Goal: Transaction & Acquisition: Purchase product/service

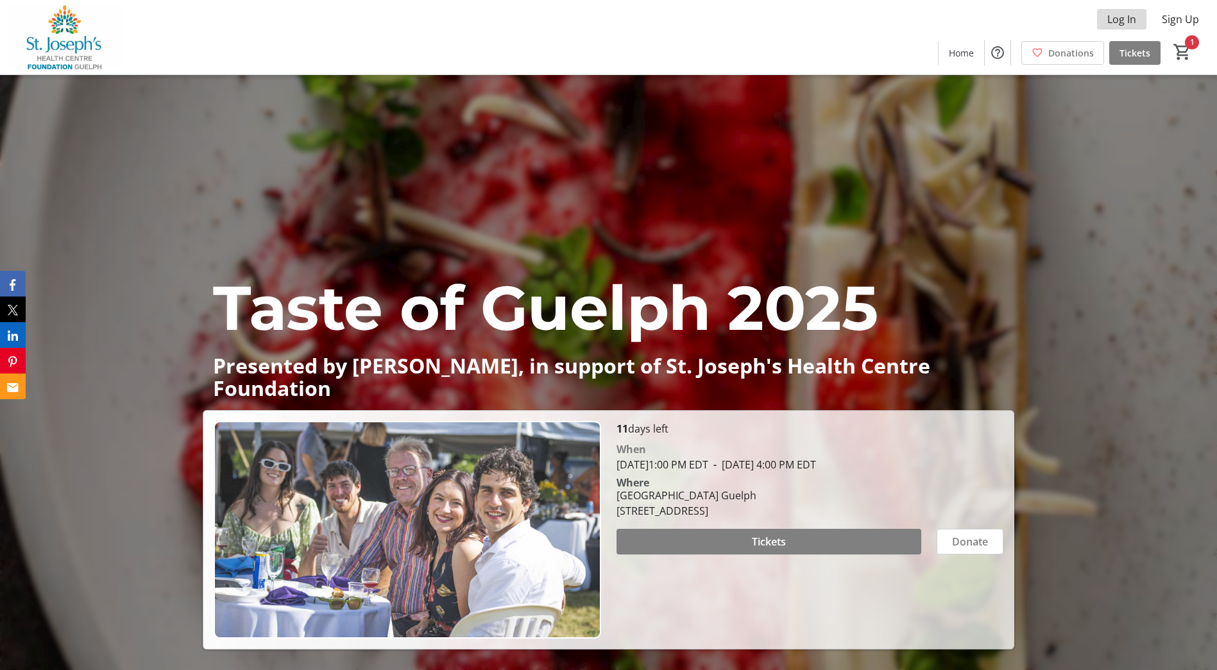
click at [1118, 16] on span "Log In" at bounding box center [1121, 19] width 29 height 15
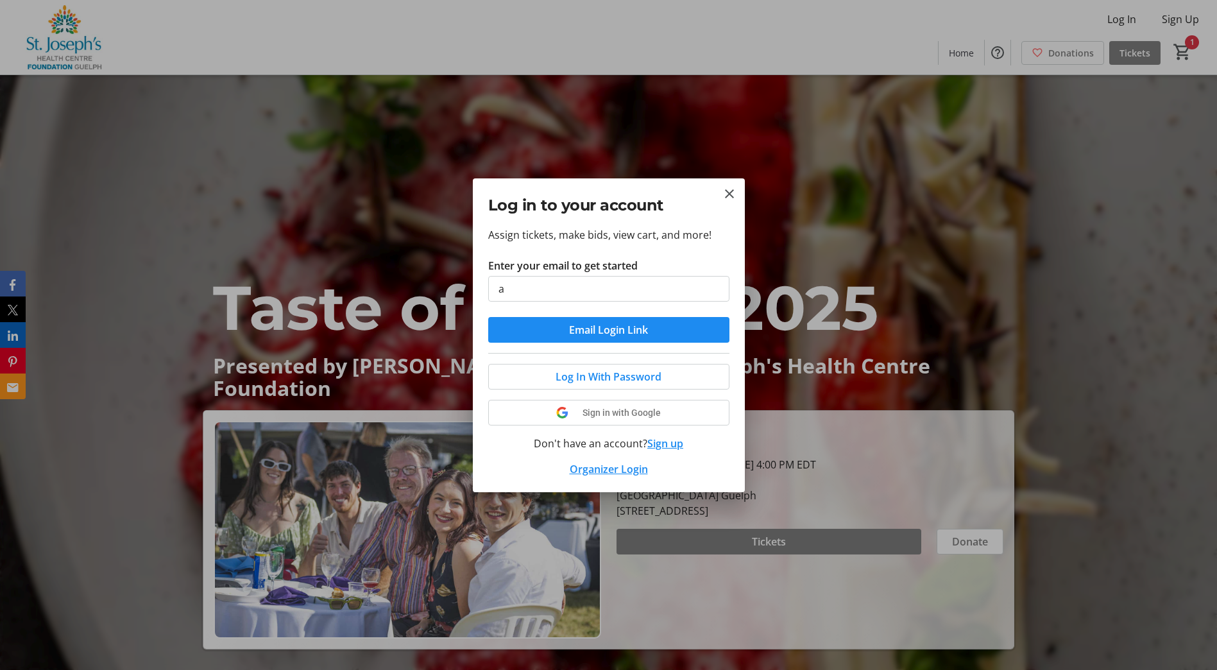
type input "andrea.morrison@sjhcg.ca"
click at [594, 371] on span "Log In With Password" at bounding box center [608, 376] width 106 height 15
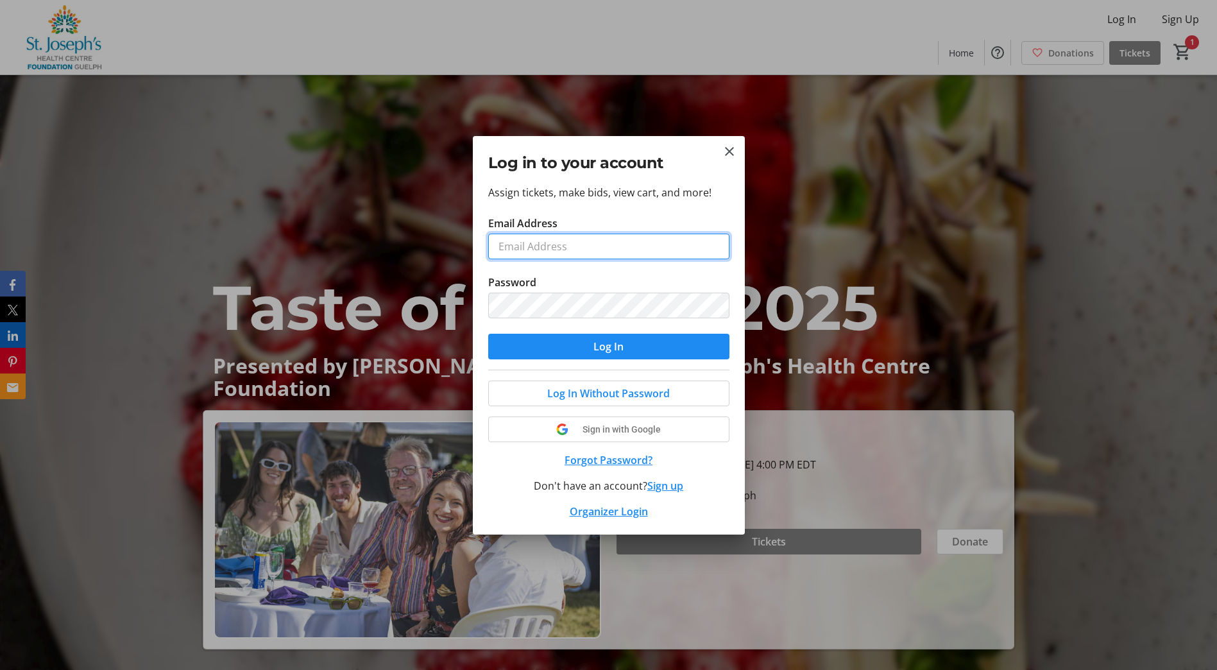
click at [605, 243] on input "Email Address" at bounding box center [608, 246] width 241 height 26
type input "andrea.morrison@sjhcg.ca"
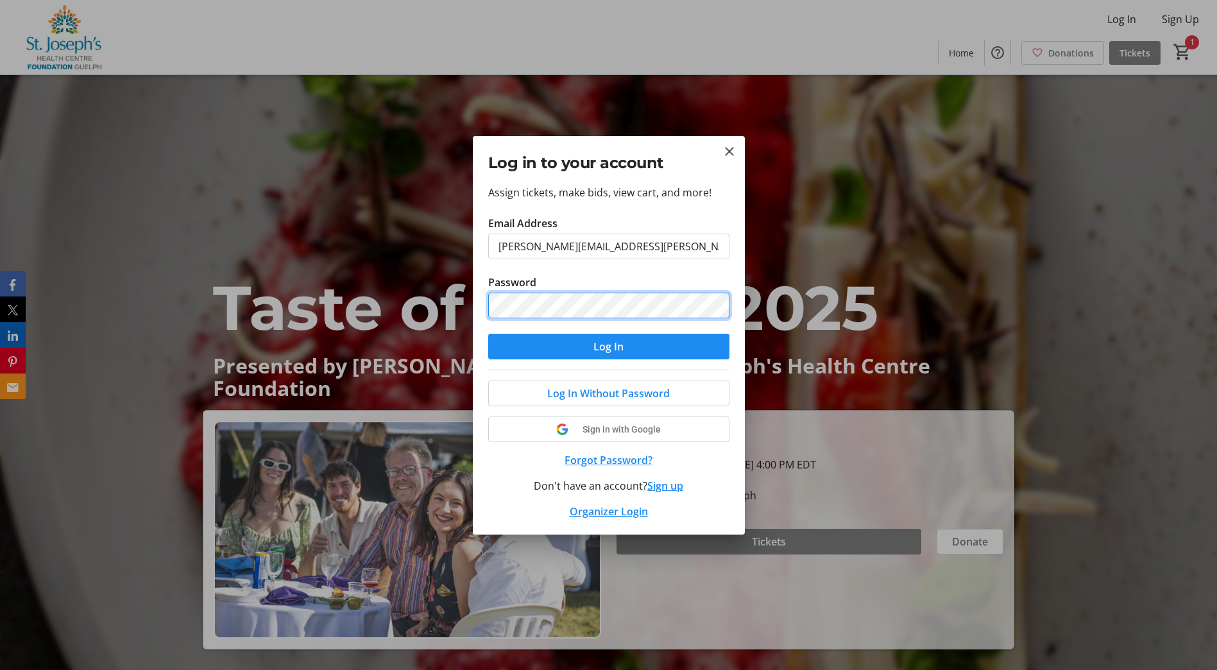
click at [488, 334] on button "Log In" at bounding box center [608, 347] width 241 height 26
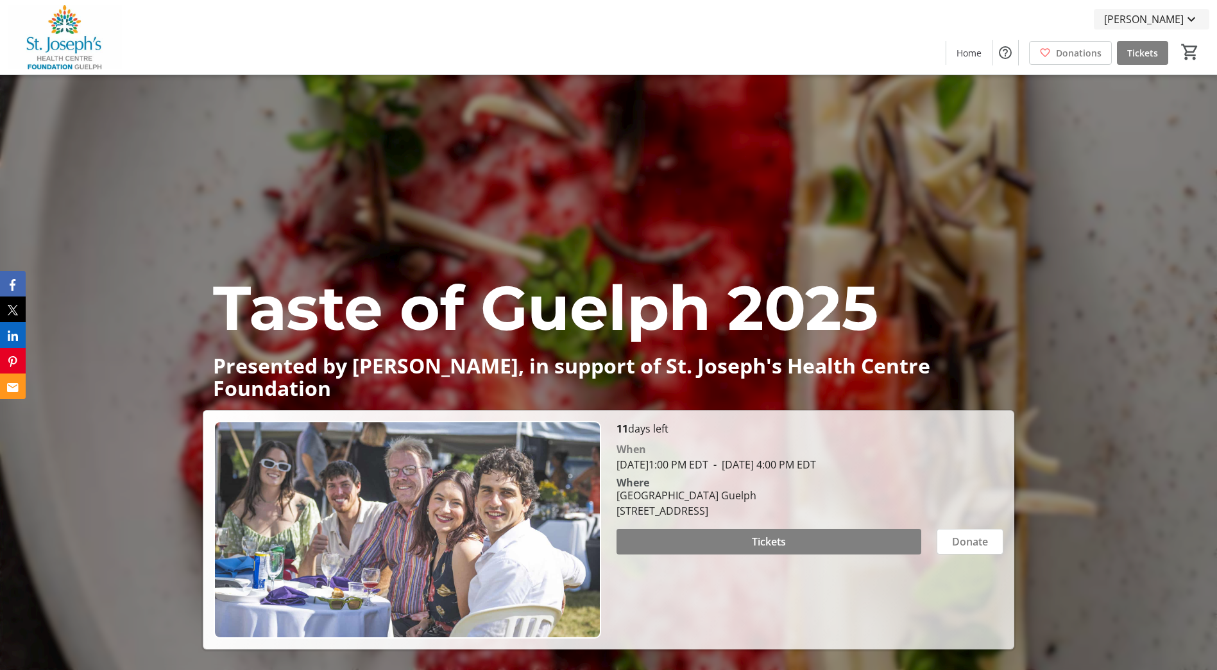
click at [1194, 13] on mat-icon at bounding box center [1190, 19] width 15 height 15
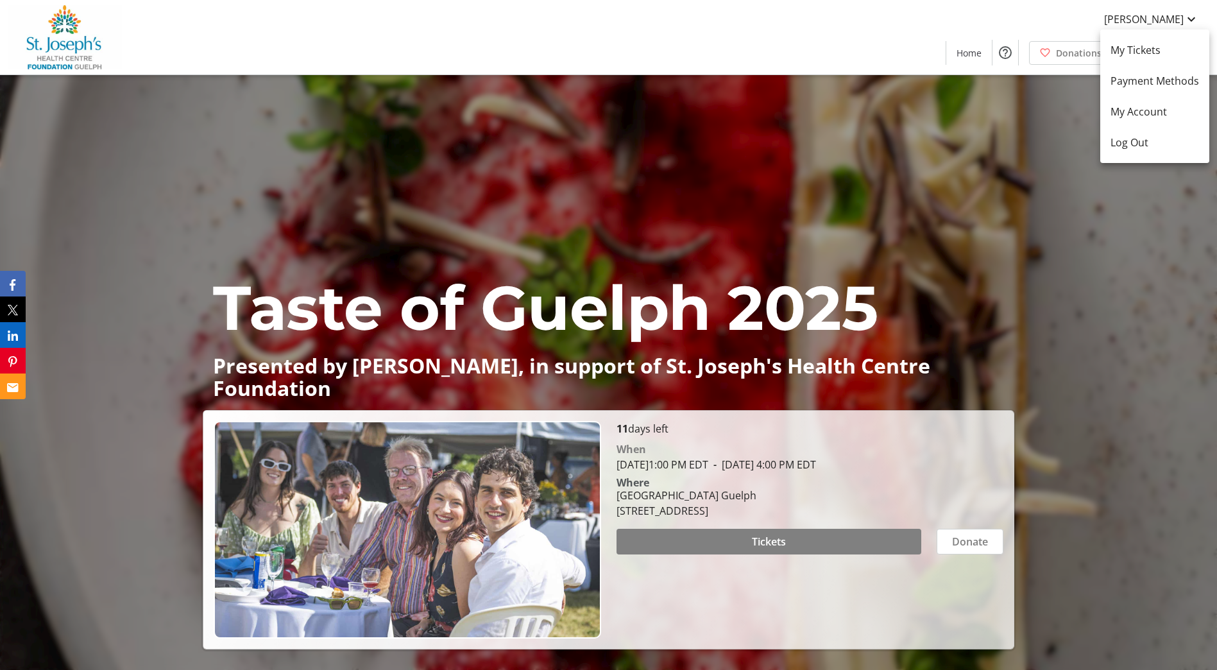
click at [296, 51] on div at bounding box center [608, 335] width 1217 height 670
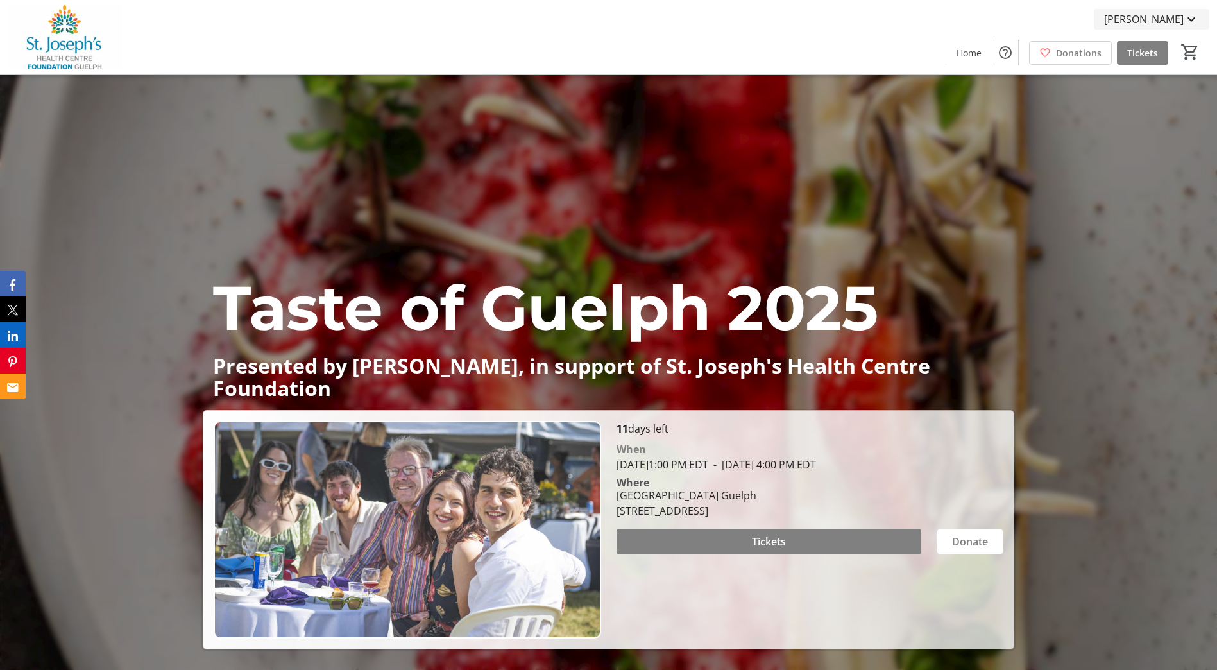
click at [1187, 18] on mat-icon at bounding box center [1190, 19] width 15 height 15
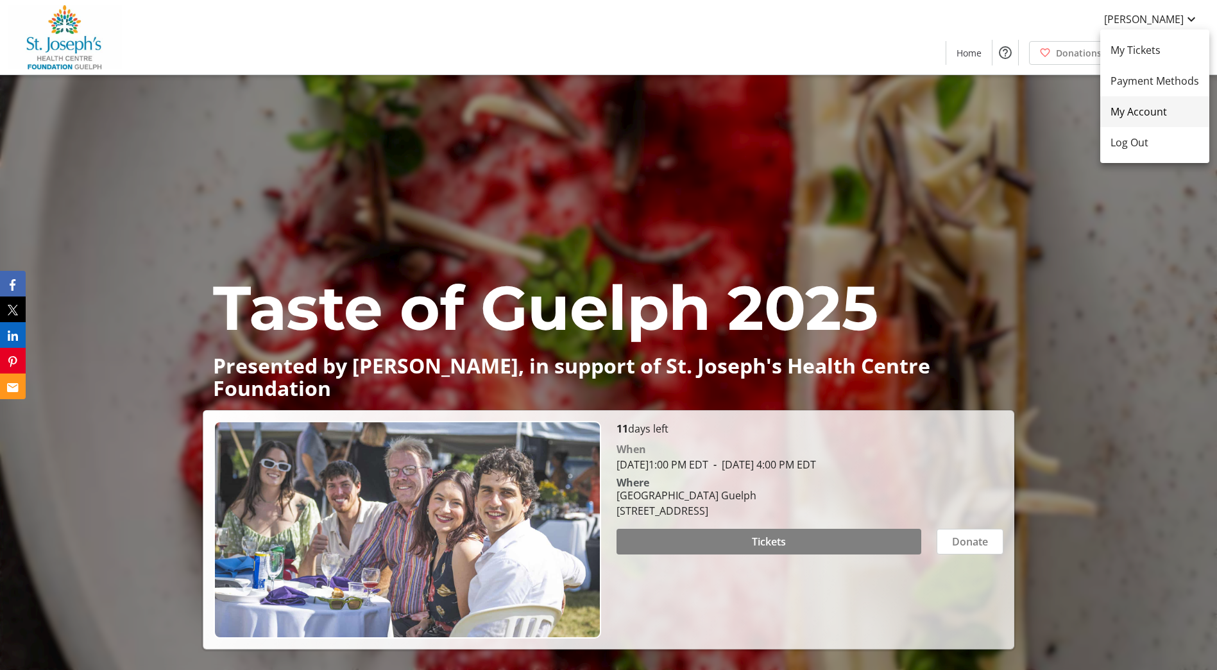
click at [1141, 109] on span "My Account" at bounding box center [1154, 111] width 89 height 15
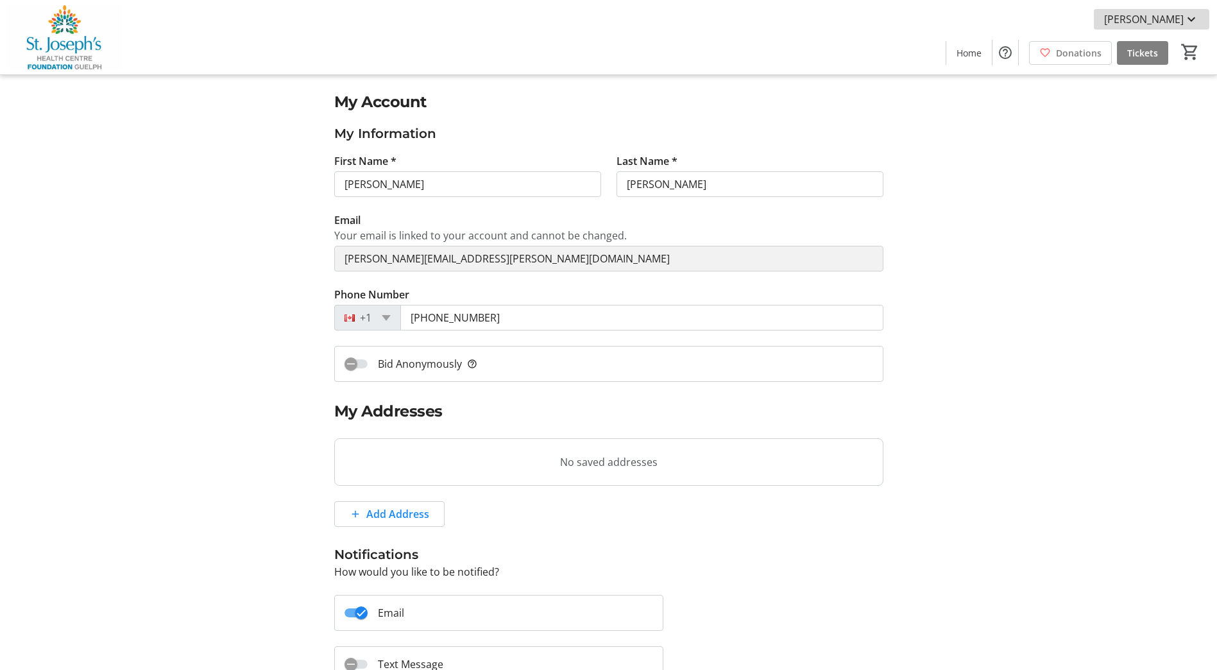
click at [1192, 21] on mat-icon at bounding box center [1190, 19] width 15 height 15
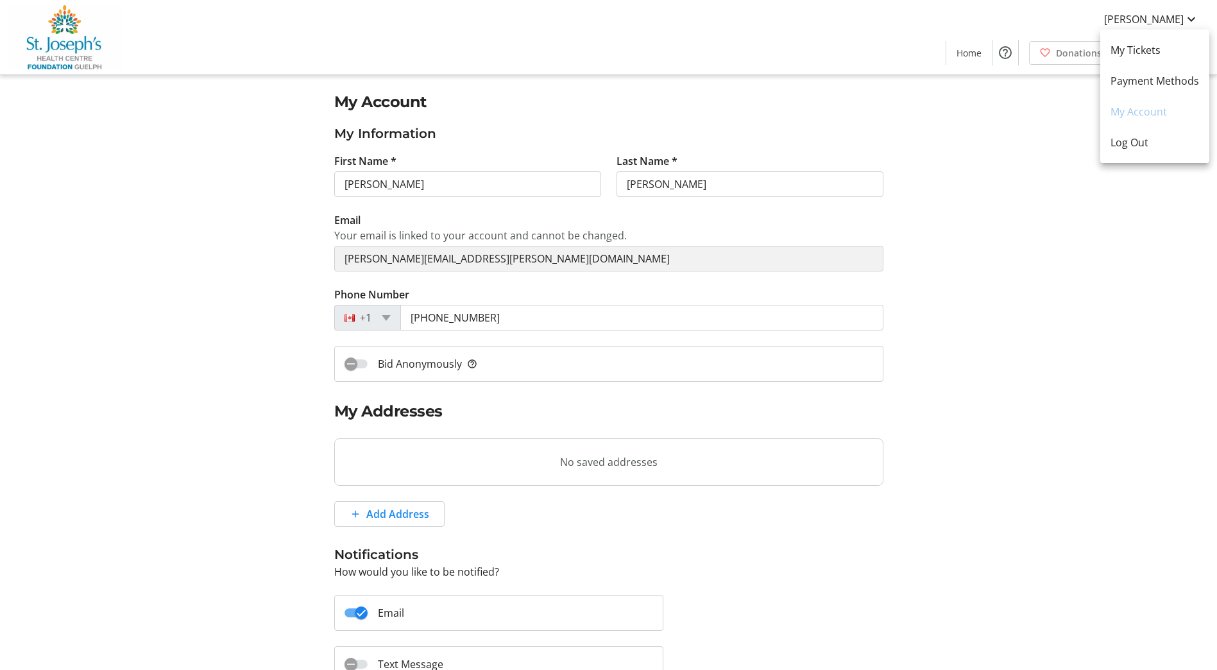
click at [963, 50] on div at bounding box center [608, 335] width 1217 height 670
click at [973, 60] on span at bounding box center [969, 52] width 46 height 31
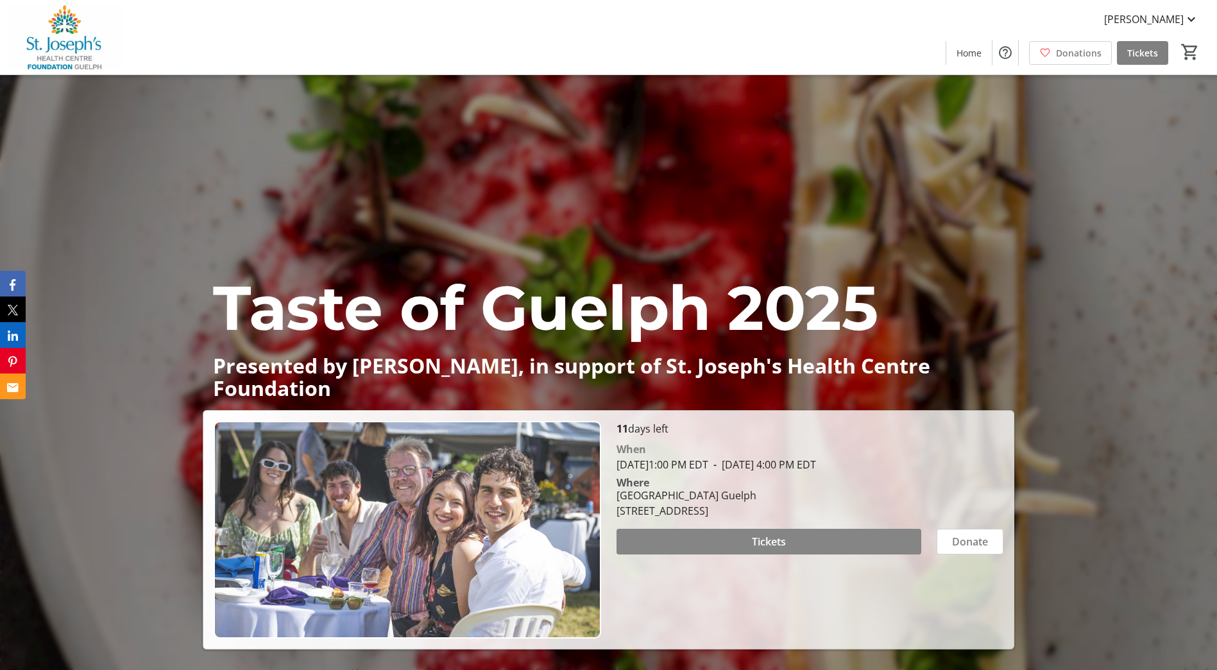
click at [867, 543] on span at bounding box center [768, 541] width 305 height 31
click at [1009, 53] on mat-icon "Help" at bounding box center [1004, 52] width 15 height 15
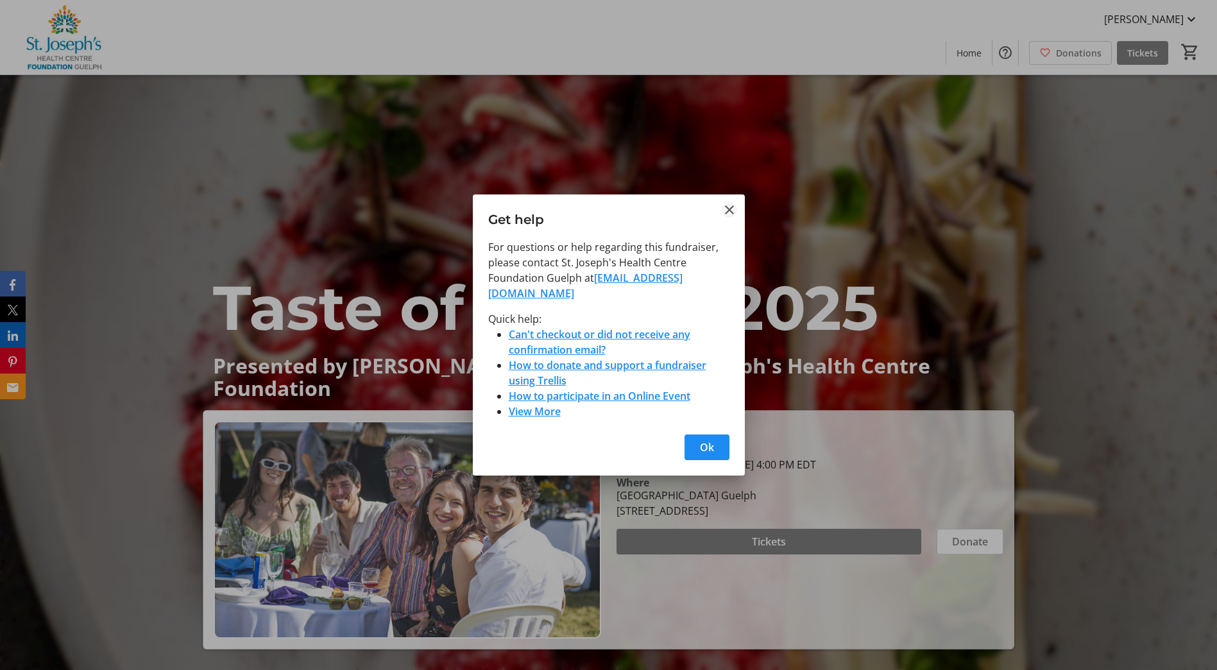
click at [732, 217] on mat-icon "Close" at bounding box center [729, 209] width 15 height 15
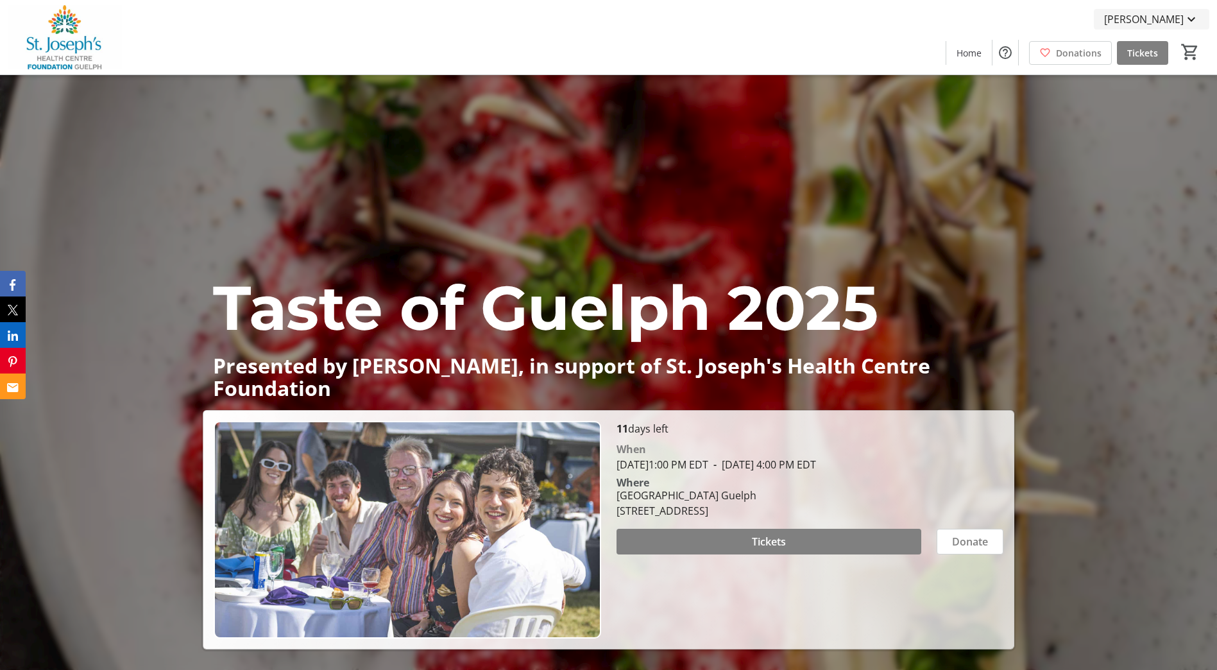
click at [1196, 19] on mat-icon at bounding box center [1190, 19] width 15 height 15
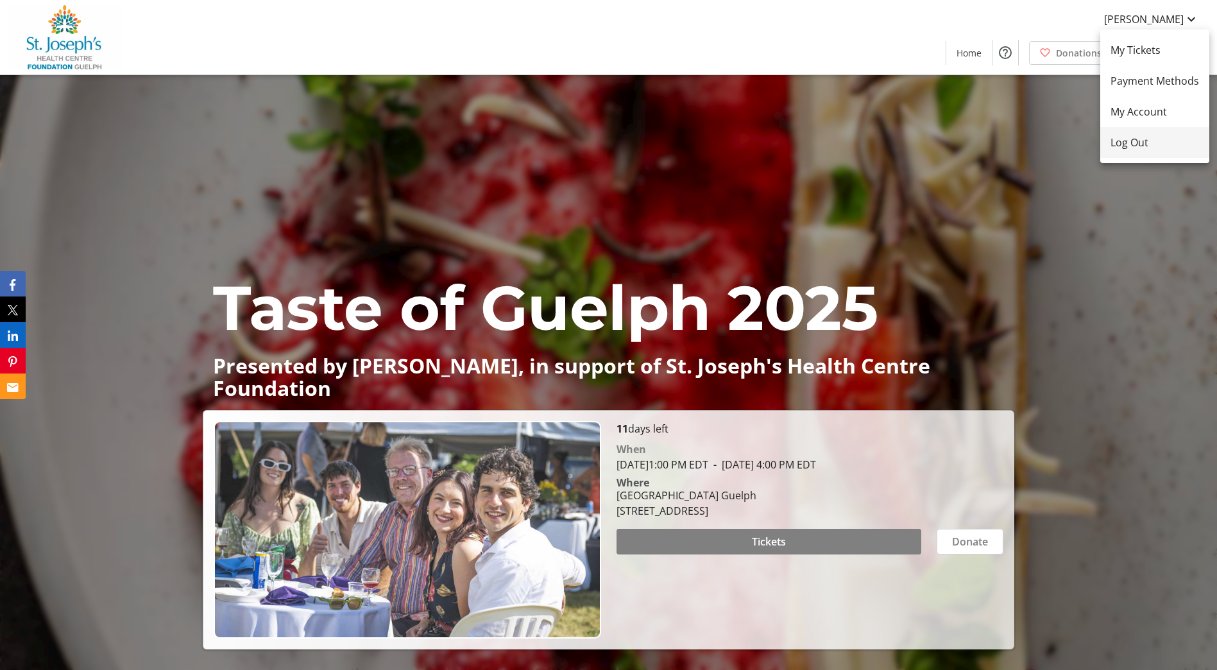
click at [1158, 145] on span "Log Out" at bounding box center [1154, 142] width 89 height 15
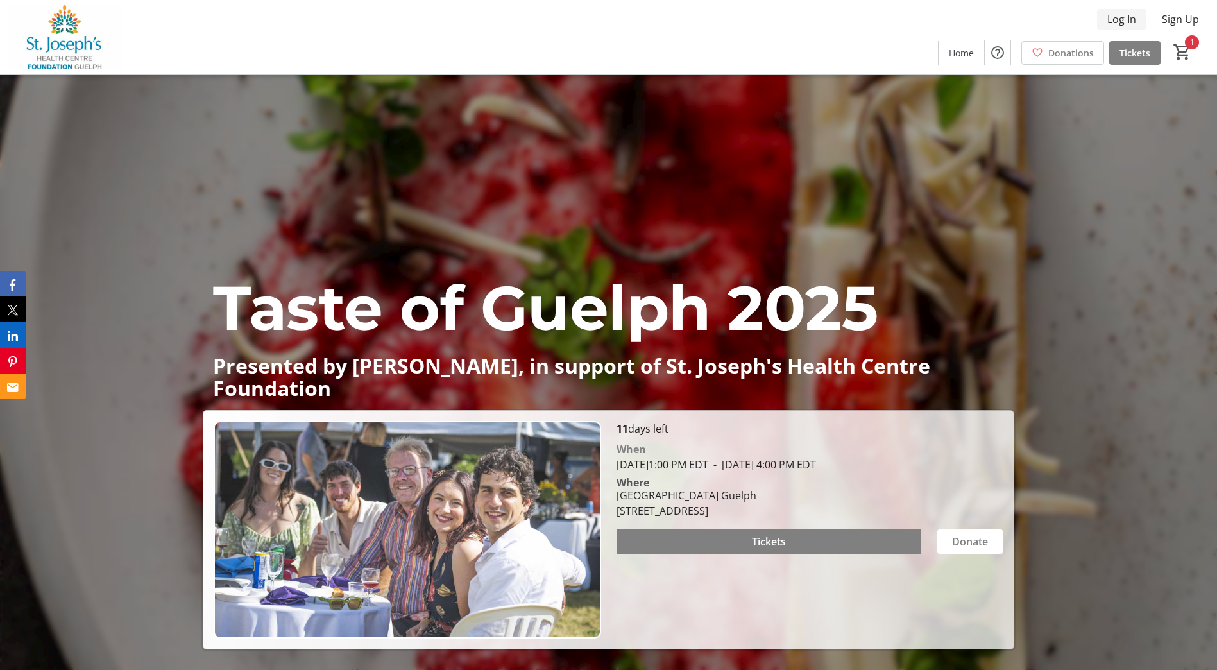
click at [1124, 13] on span "Log In" at bounding box center [1121, 19] width 29 height 15
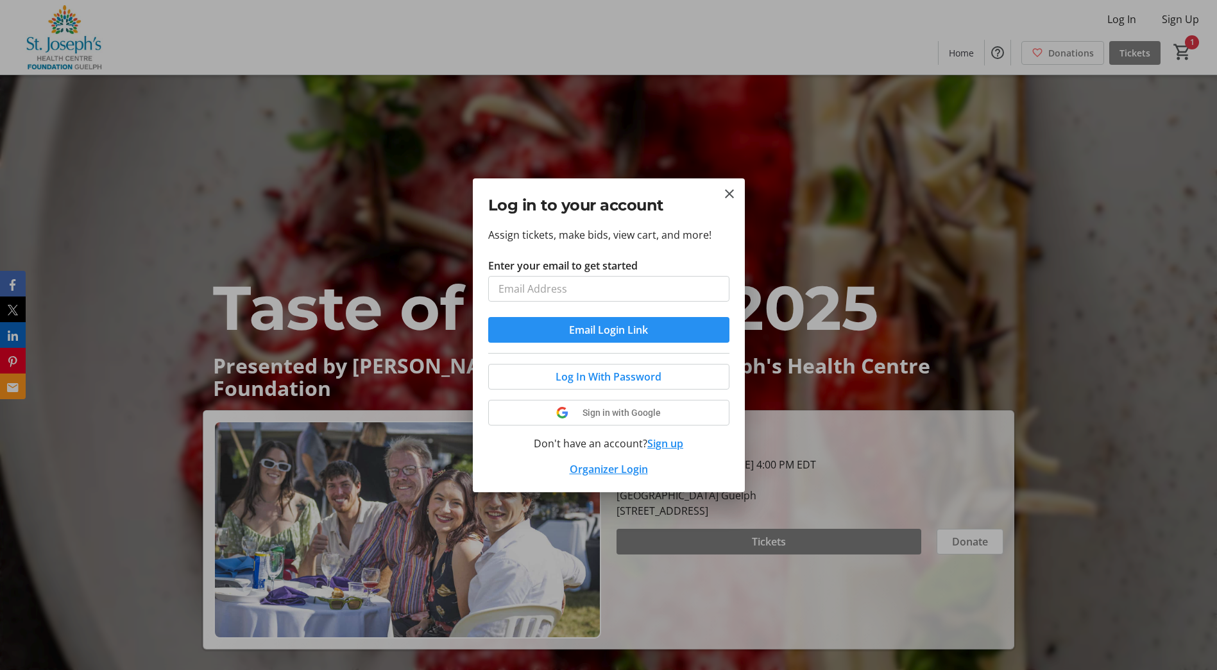
click at [664, 330] on span "submit" at bounding box center [608, 329] width 241 height 31
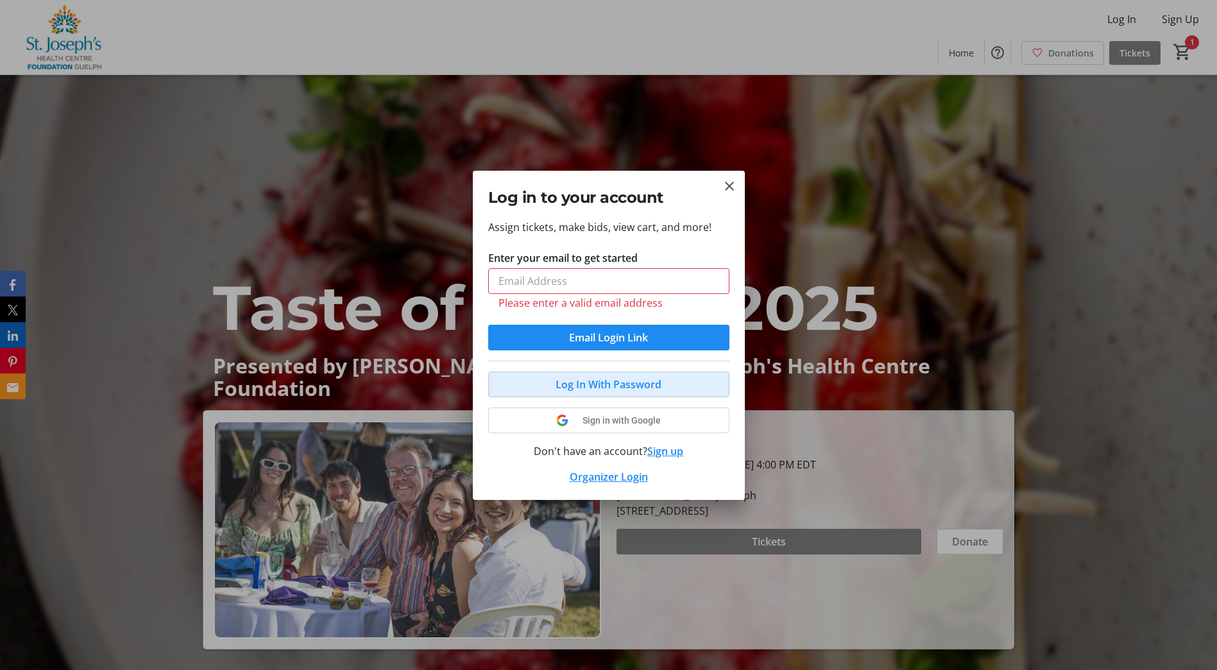
click at [656, 378] on span "Log In With Password" at bounding box center [608, 384] width 106 height 15
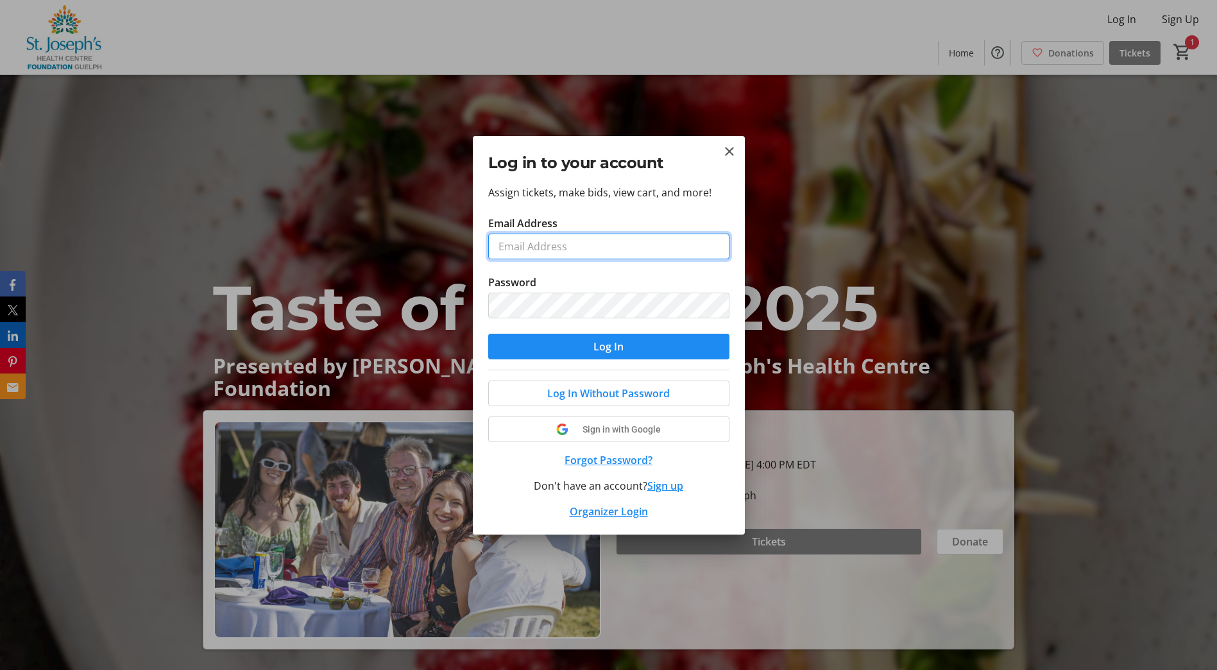
click at [614, 248] on input "Email Address" at bounding box center [608, 246] width 241 height 26
type input "fdn@sjhcg.ca"
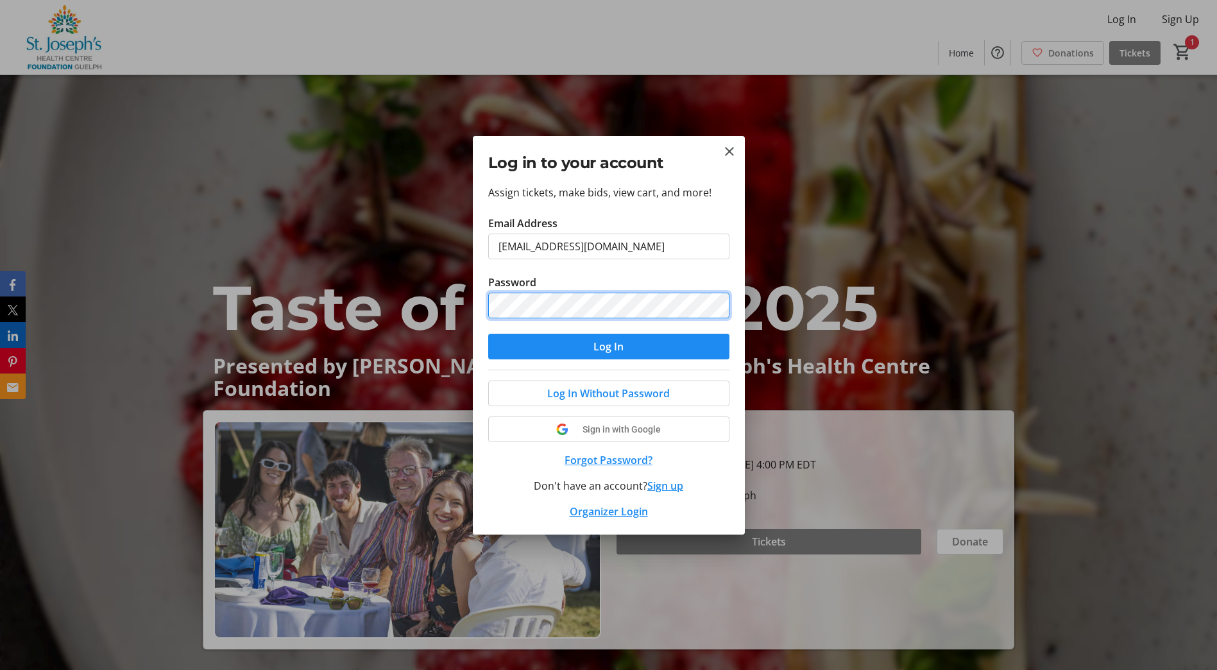
click at [488, 334] on button "Log In" at bounding box center [608, 347] width 241 height 26
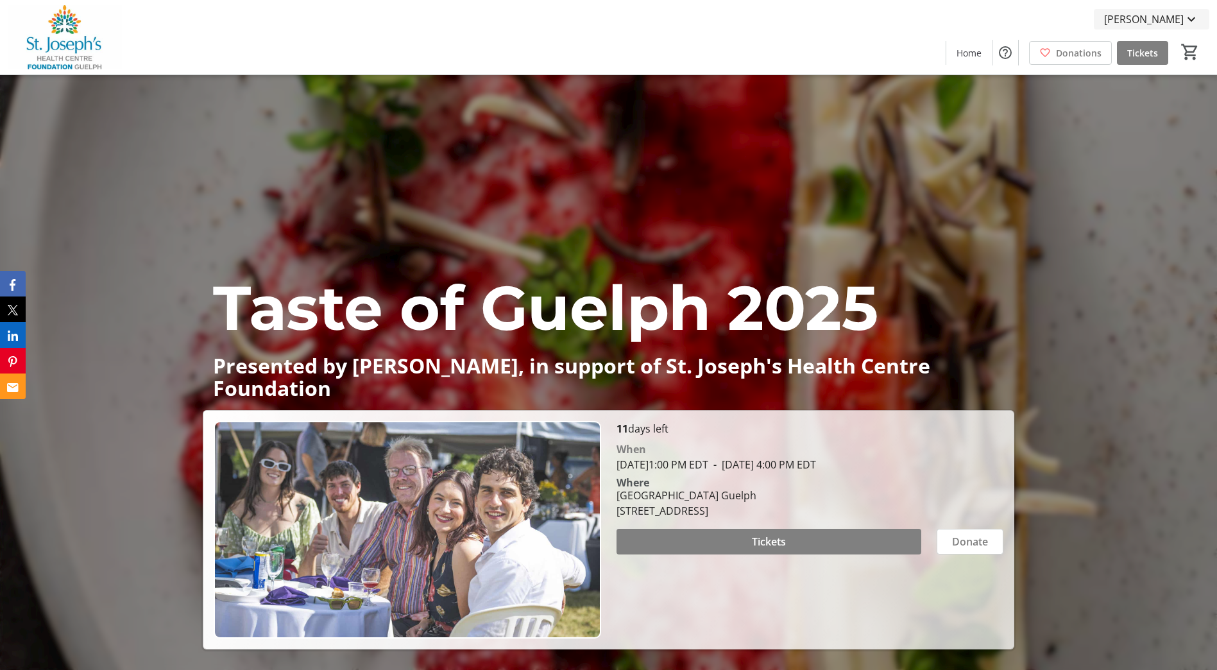
click at [1185, 26] on mat-icon at bounding box center [1190, 19] width 15 height 15
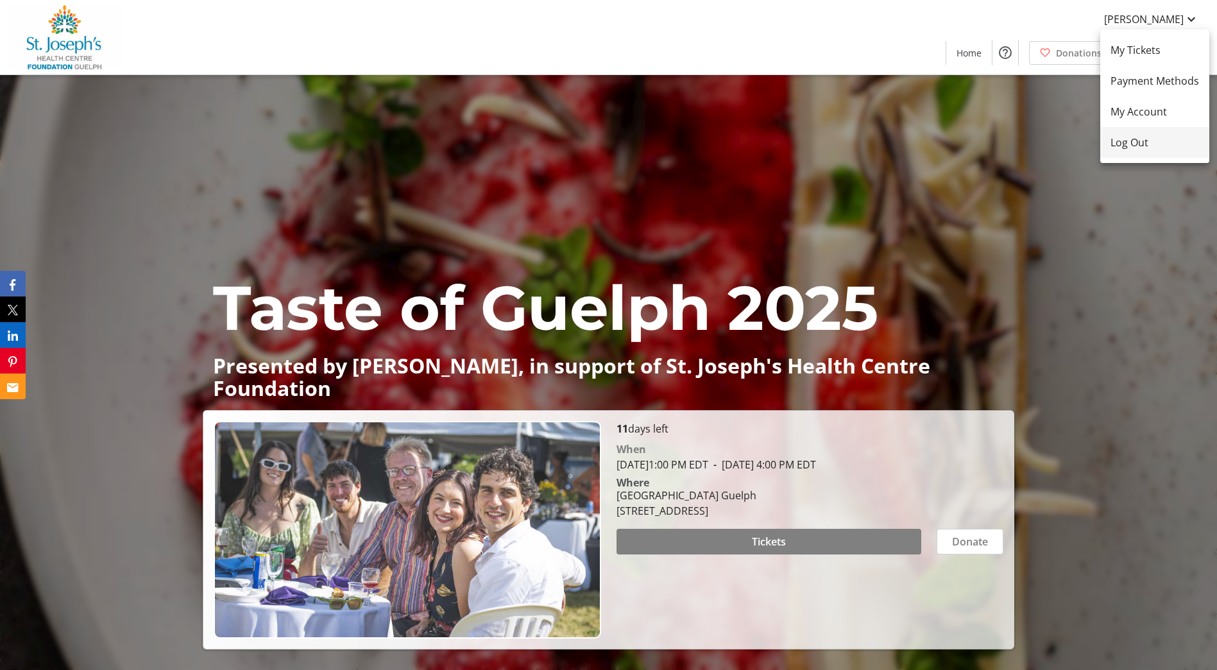
click at [1128, 145] on span "Log Out" at bounding box center [1154, 142] width 89 height 15
